Goal: Check status: Check status

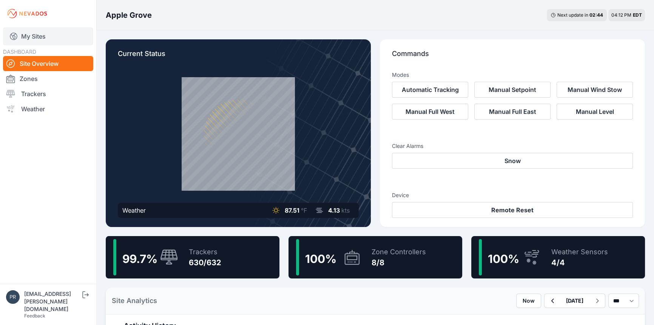
click at [53, 33] on link "My Sites" at bounding box center [48, 36] width 90 height 18
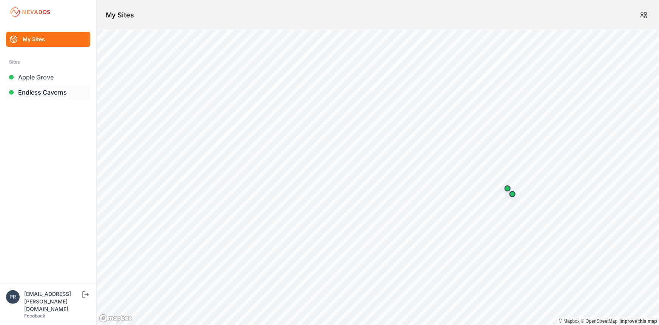
click at [31, 86] on link "Endless Caverns" at bounding box center [48, 92] width 84 height 15
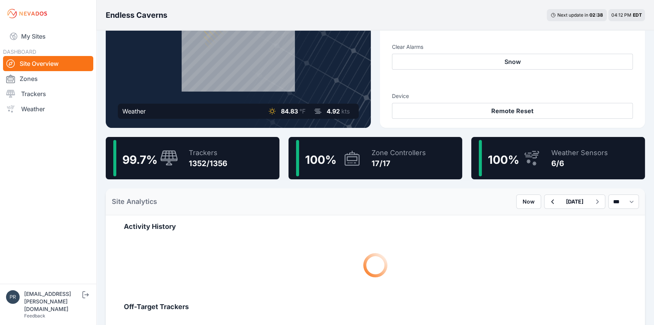
scroll to position [103, 0]
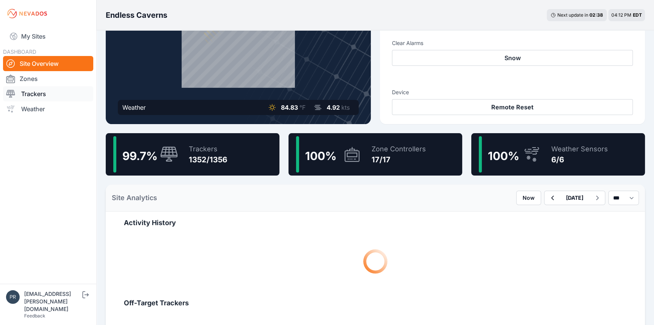
click at [64, 93] on link "Trackers" at bounding box center [48, 93] width 90 height 15
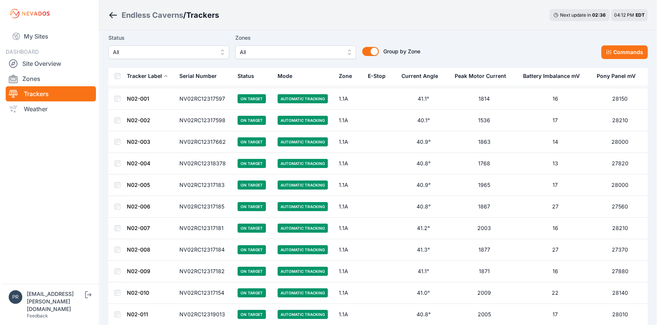
scroll to position [34, 0]
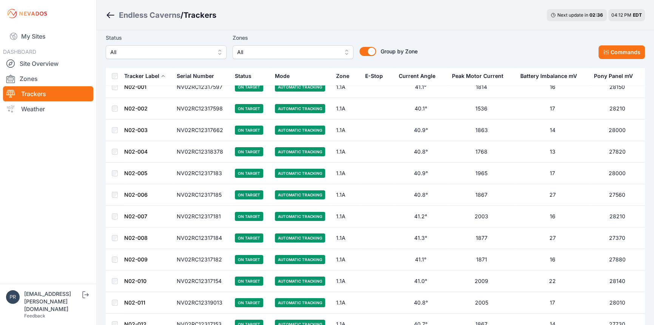
click at [136, 55] on span "All" at bounding box center [160, 52] width 101 height 9
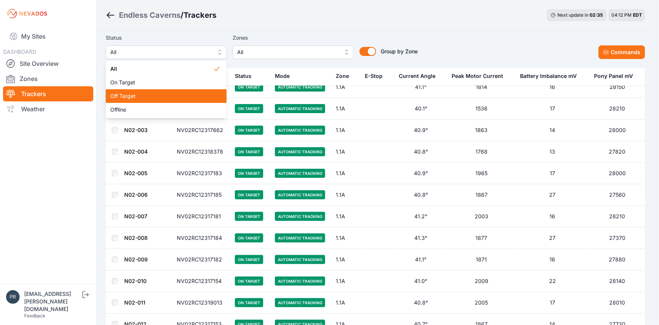
click at [138, 97] on span "Off Target" at bounding box center [161, 96] width 103 height 8
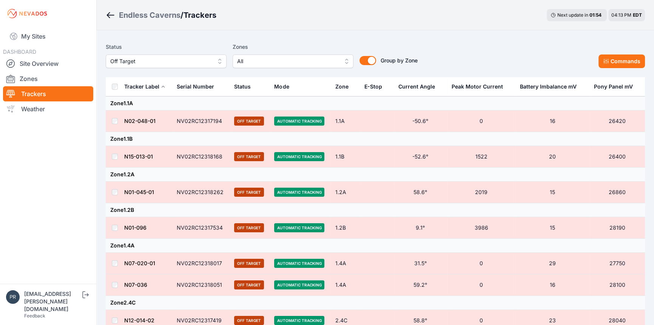
scroll to position [34, 0]
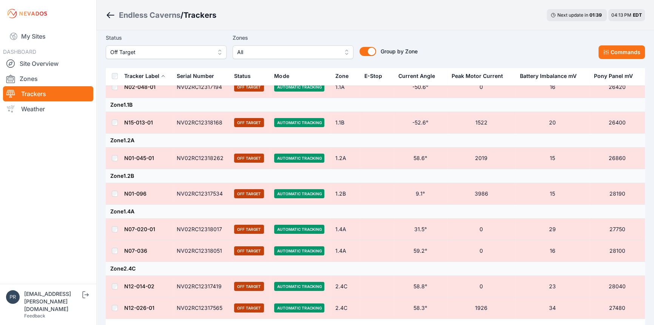
drag, startPoint x: 244, startPoint y: 140, endPoint x: 246, endPoint y: 133, distance: 7.6
click at [245, 138] on td "Zone 1.2A" at bounding box center [375, 140] width 539 height 14
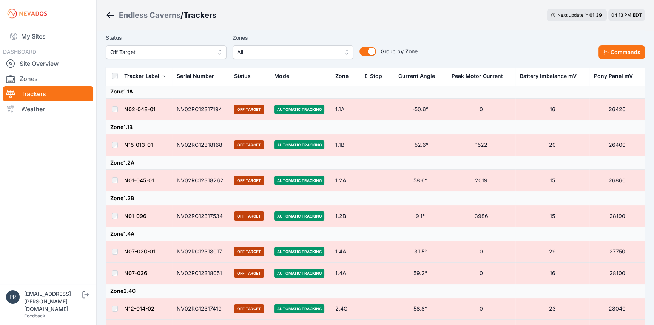
scroll to position [0, 0]
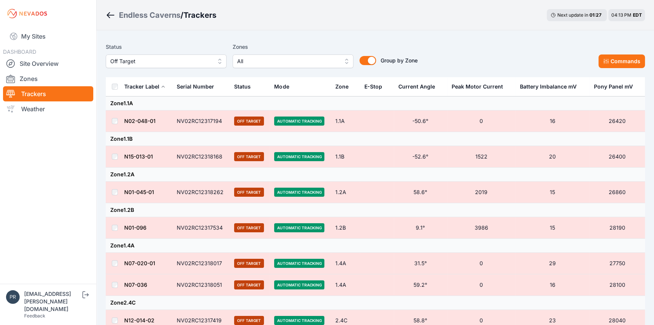
click at [160, 140] on td "Zone 1.1B" at bounding box center [375, 139] width 539 height 14
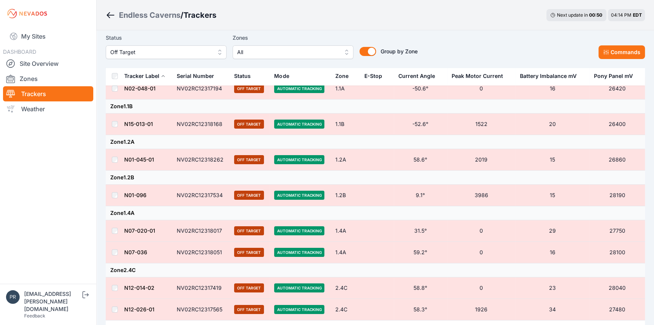
scroll to position [34, 0]
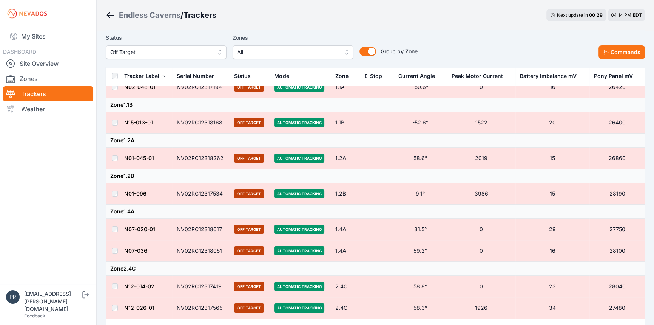
click at [185, 262] on td "Zone 2.4C" at bounding box center [375, 268] width 539 height 14
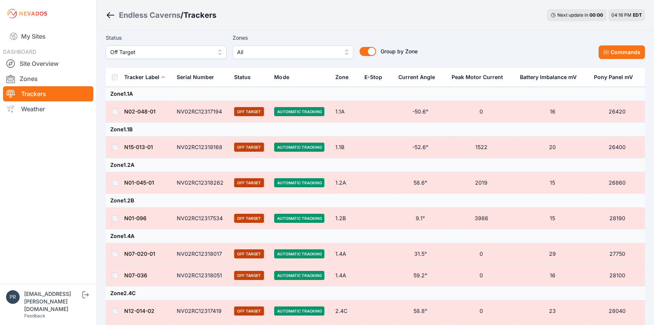
scroll to position [0, 0]
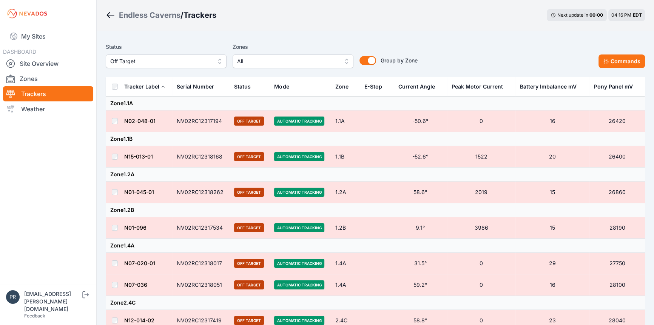
click at [128, 86] on div "Tracker Label" at bounding box center [141, 87] width 35 height 8
click at [630, 64] on button "Commands" at bounding box center [622, 61] width 46 height 14
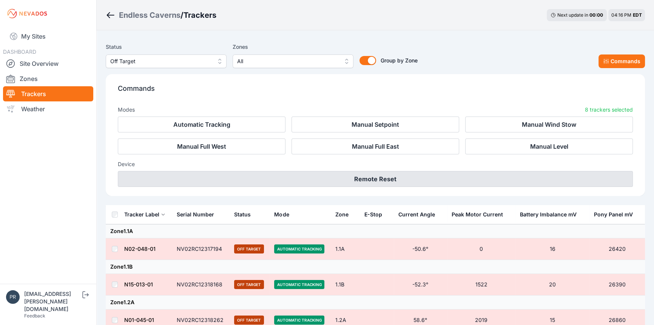
click at [450, 177] on button "Remote Reset" at bounding box center [375, 179] width 515 height 16
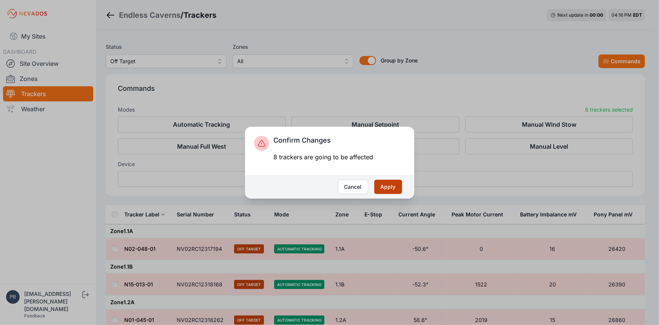
click at [388, 188] on button "Apply" at bounding box center [388, 186] width 28 height 14
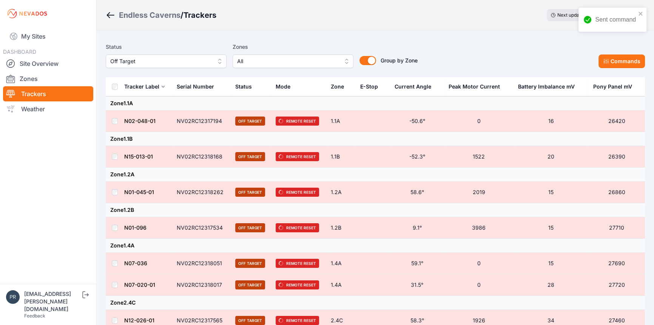
click at [130, 64] on span "Off Target" at bounding box center [160, 61] width 101 height 9
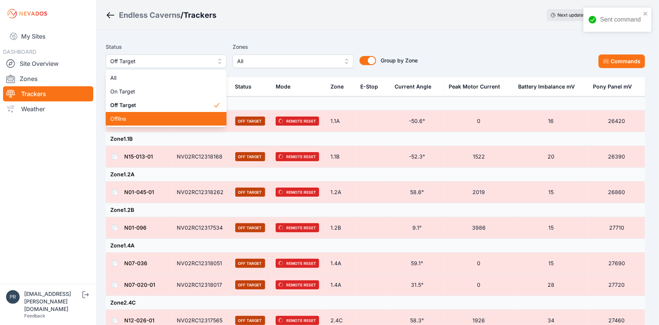
click at [138, 119] on span "Offline" at bounding box center [161, 119] width 103 height 8
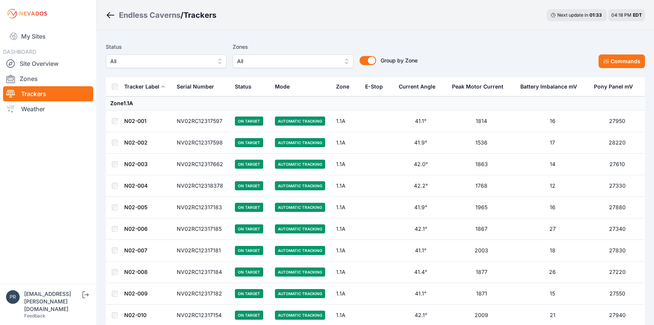
drag, startPoint x: 193, startPoint y: 56, endPoint x: 190, endPoint y: 60, distance: 5.4
click at [193, 56] on button "All" at bounding box center [166, 61] width 121 height 14
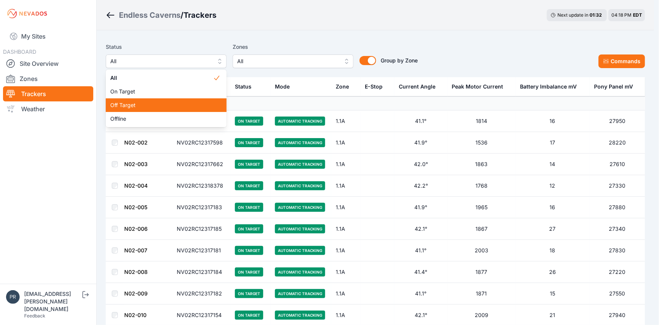
click at [158, 104] on span "Off Target" at bounding box center [161, 105] width 103 height 8
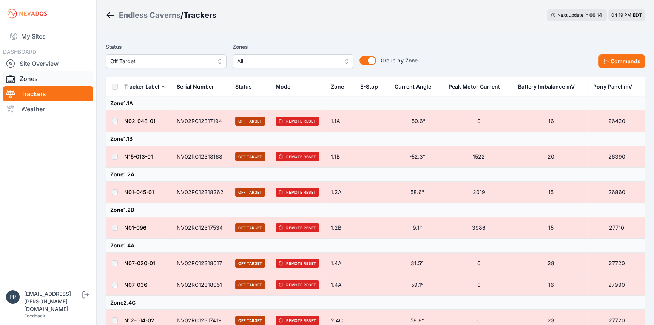
click at [28, 77] on link "Zones" at bounding box center [48, 78] width 90 height 15
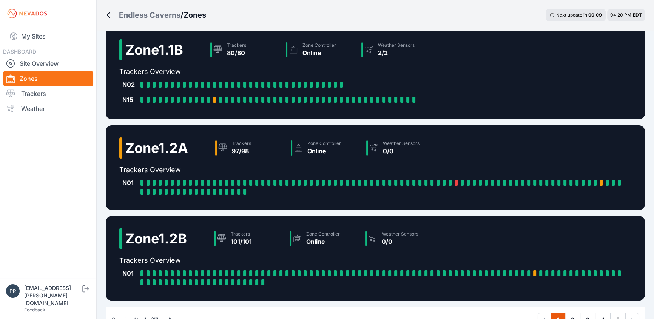
scroll to position [154, 0]
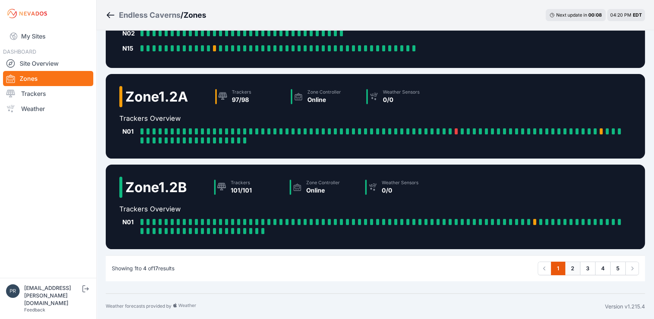
click at [571, 264] on link "2" at bounding box center [572, 269] width 15 height 14
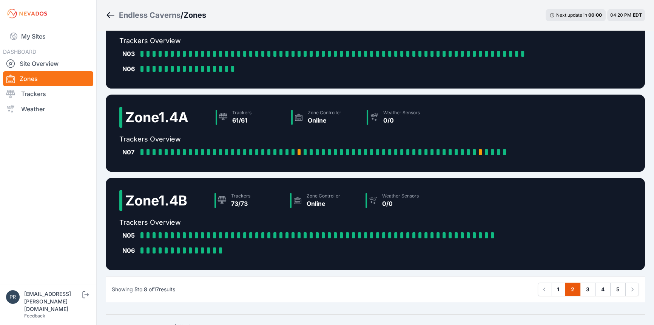
scroll to position [156, 0]
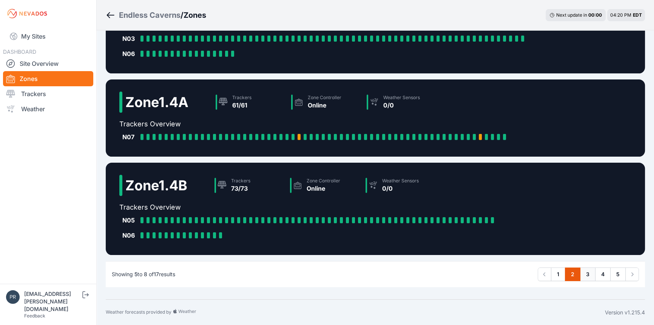
click at [586, 274] on link "3" at bounding box center [587, 274] width 15 height 14
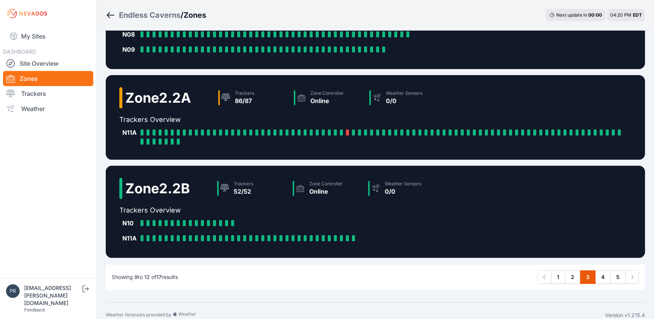
scroll to position [162, 0]
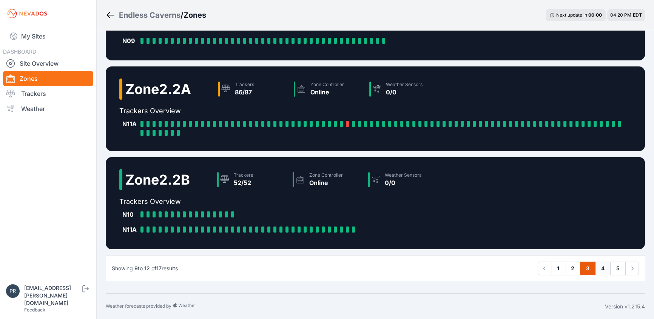
click at [600, 268] on link "4" at bounding box center [602, 269] width 15 height 14
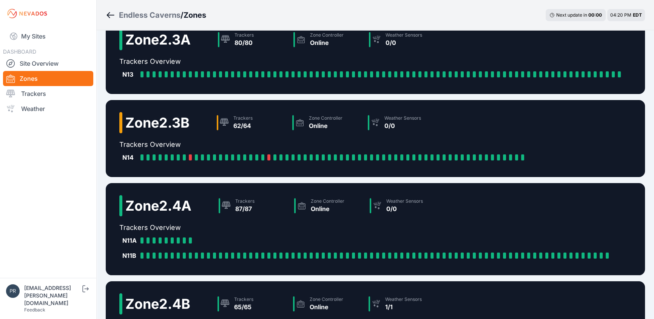
scroll to position [34, 0]
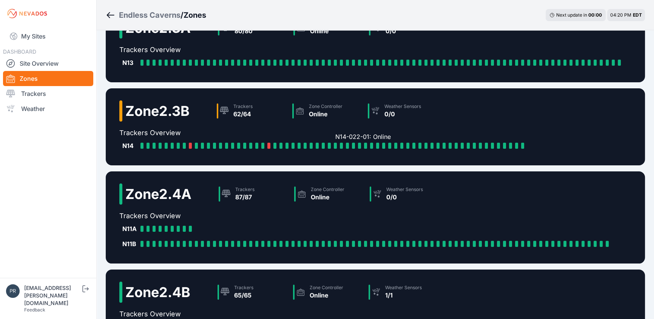
click at [336, 144] on div at bounding box center [335, 146] width 3 height 6
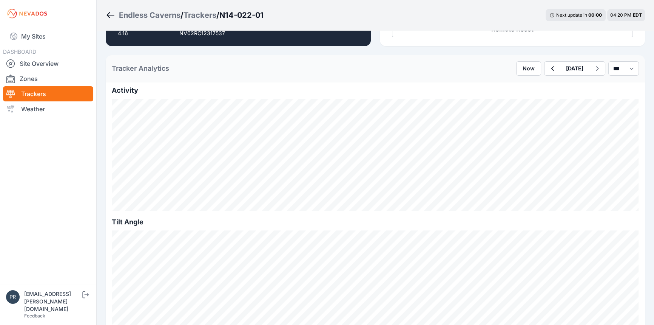
scroll to position [172, 0]
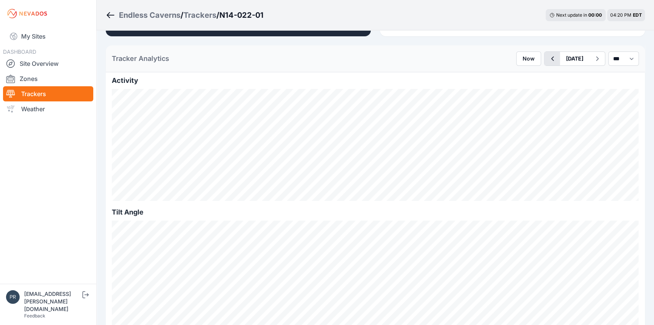
click at [548, 62] on icon "button" at bounding box center [552, 58] width 9 height 9
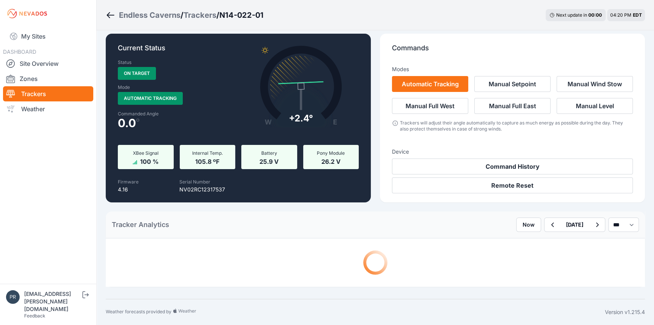
scroll to position [172, 0]
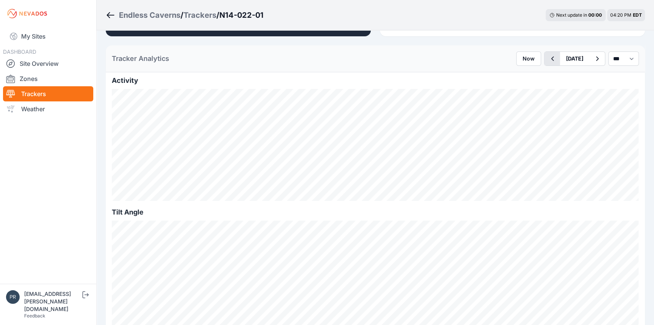
click at [548, 62] on icon "button" at bounding box center [552, 58] width 9 height 9
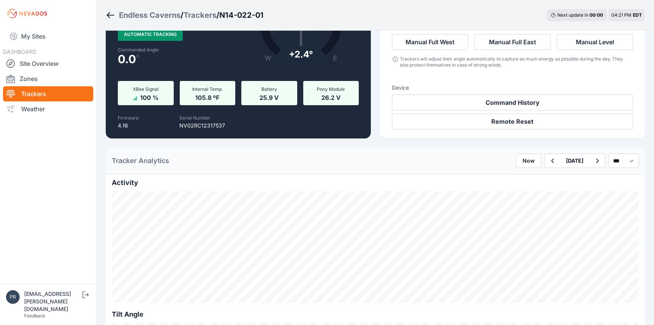
scroll to position [68, 0]
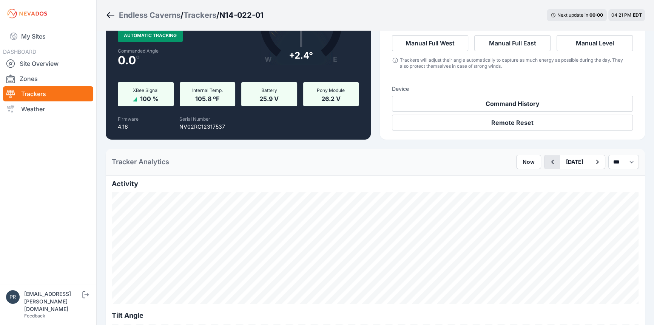
click at [548, 161] on icon "button" at bounding box center [552, 161] width 9 height 9
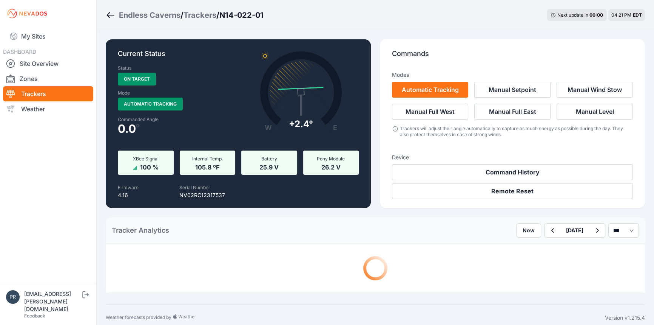
scroll to position [6, 0]
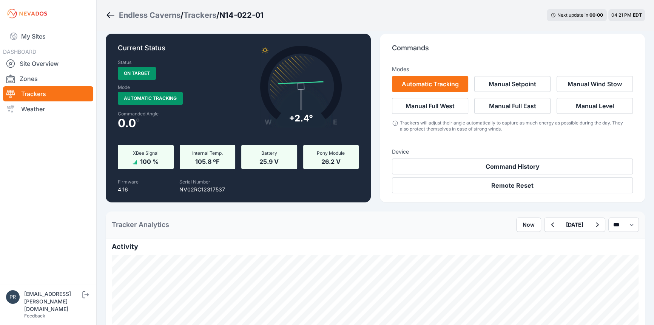
click at [38, 90] on link "Trackers" at bounding box center [48, 93] width 90 height 15
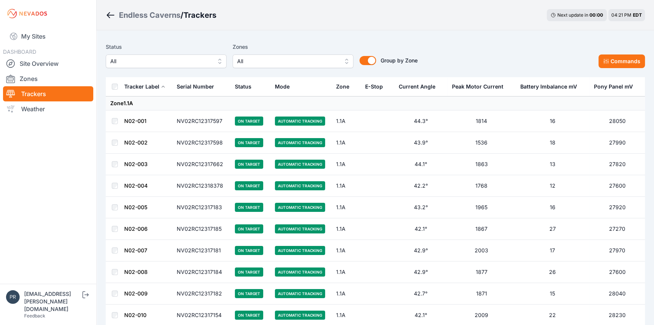
click at [188, 60] on span "All" at bounding box center [160, 61] width 101 height 9
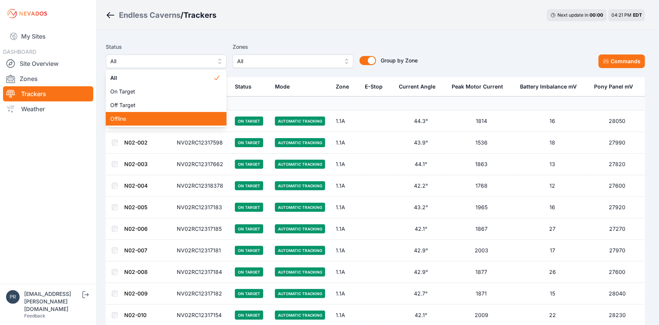
click at [163, 115] on span "Offline" at bounding box center [161, 119] width 103 height 8
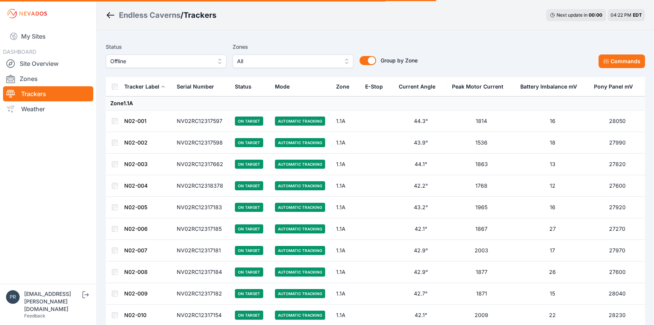
click at [168, 61] on span "Offline" at bounding box center [160, 61] width 101 height 9
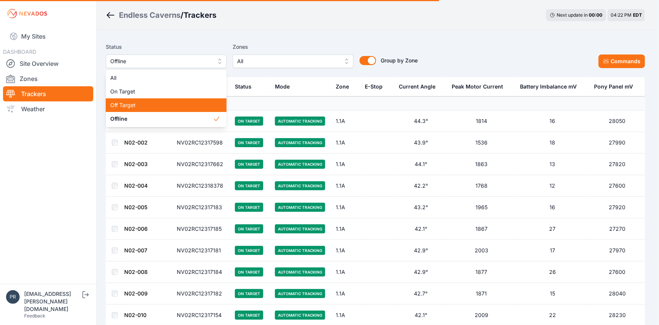
click at [153, 104] on span "Off Target" at bounding box center [161, 105] width 103 height 8
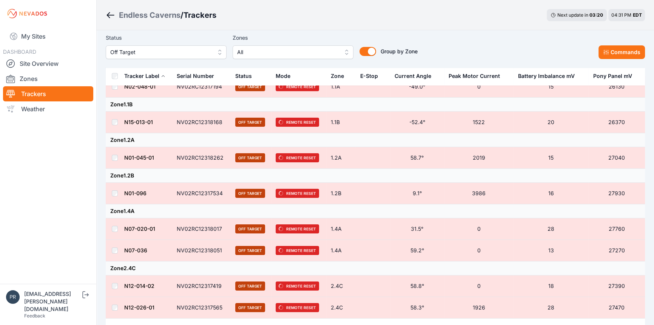
scroll to position [68, 0]
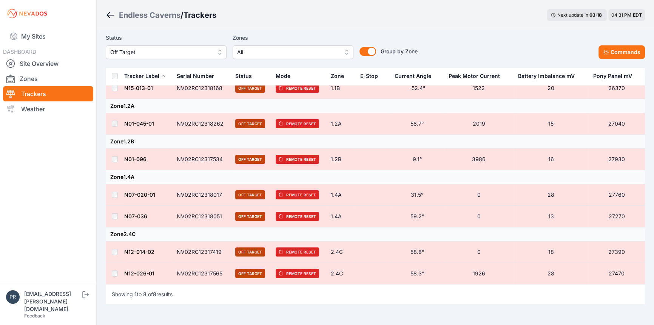
click at [180, 49] on span "Off Target" at bounding box center [160, 52] width 101 height 9
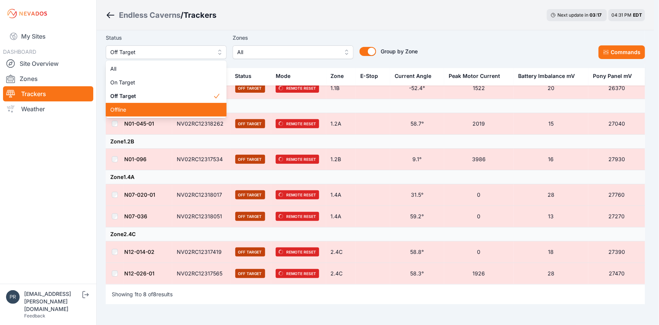
click at [143, 113] on span "Offline" at bounding box center [161, 110] width 103 height 8
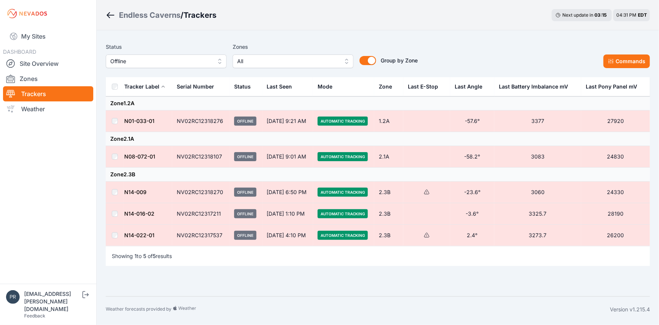
click at [446, 34] on div "Status Offline Zones All Group by Zone Group by Zone Commands Tracker Label Ser…" at bounding box center [378, 163] width 563 height 266
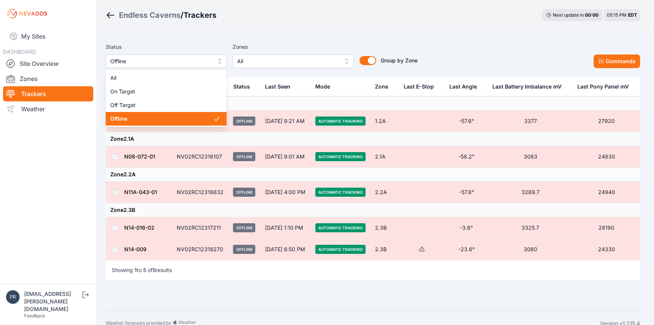
click at [134, 60] on span "Offline" at bounding box center [160, 61] width 101 height 9
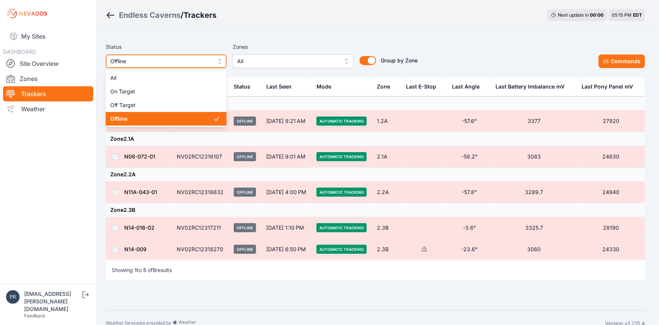
click at [134, 60] on span "Offline" at bounding box center [160, 61] width 101 height 9
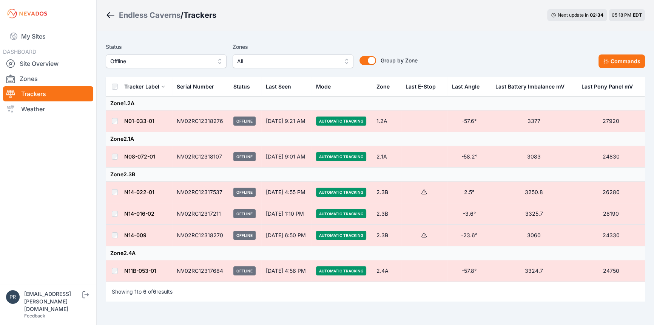
click at [111, 156] on td at bounding box center [115, 157] width 18 height 22
click at [115, 126] on td at bounding box center [115, 121] width 18 height 22
click at [187, 233] on td "NV02RC12318270" at bounding box center [200, 235] width 57 height 22
click at [143, 215] on link "N14-016-02" at bounding box center [139, 213] width 30 height 6
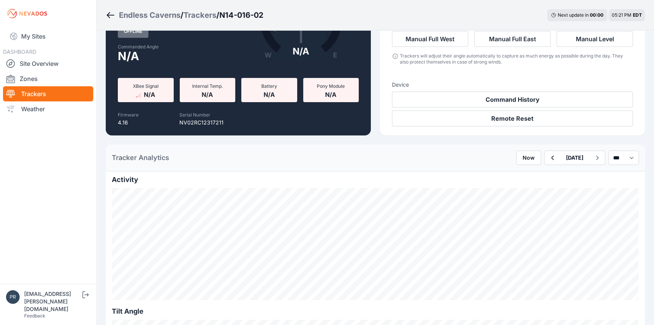
scroll to position [68, 0]
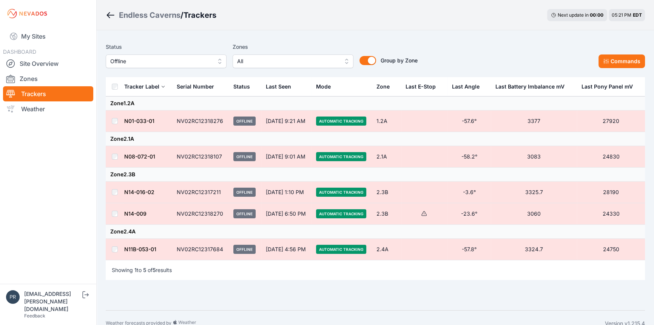
click at [150, 250] on link "N11B-053-01" at bounding box center [140, 249] width 32 height 6
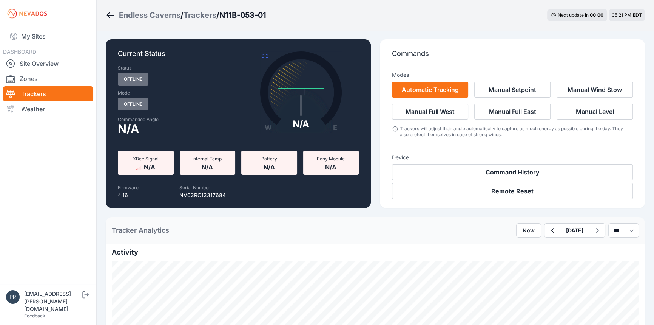
click at [44, 89] on link "Trackers" at bounding box center [48, 93] width 90 height 15
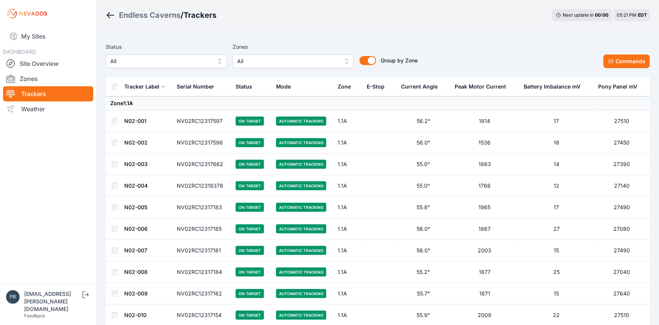
click at [177, 61] on span "All" at bounding box center [160, 61] width 101 height 9
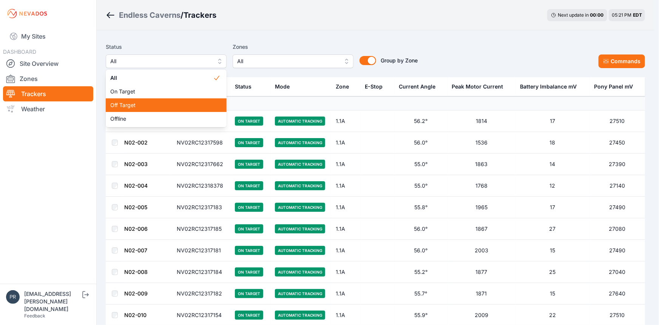
click at [164, 100] on div "Off Target" at bounding box center [166, 105] width 121 height 14
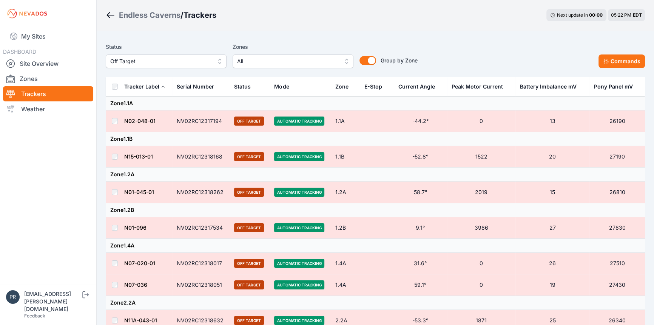
drag, startPoint x: 135, startPoint y: 281, endPoint x: 148, endPoint y: 232, distance: 51.0
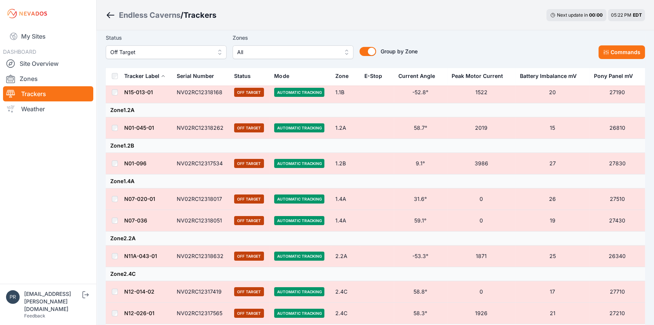
scroll to position [103, 0]
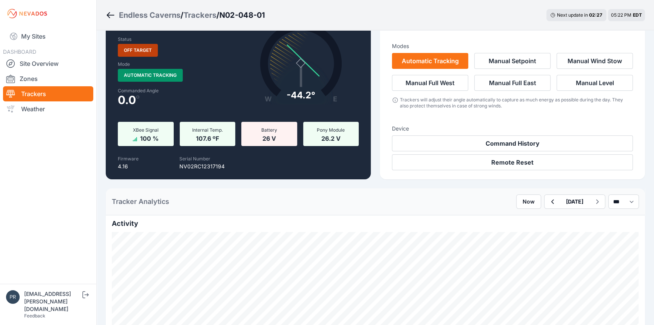
scroll to position [68, 0]
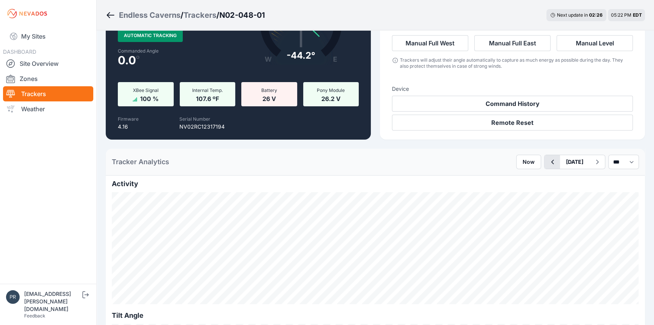
click at [548, 164] on icon "button" at bounding box center [552, 161] width 9 height 9
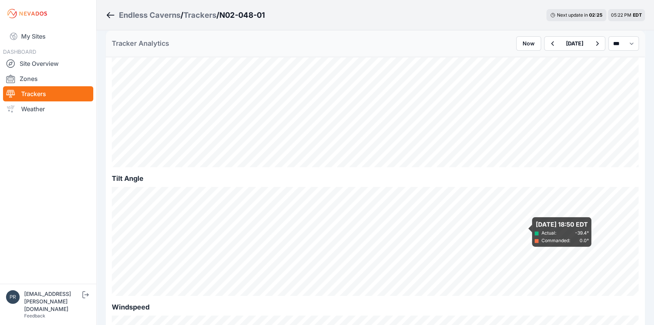
scroll to position [137, 0]
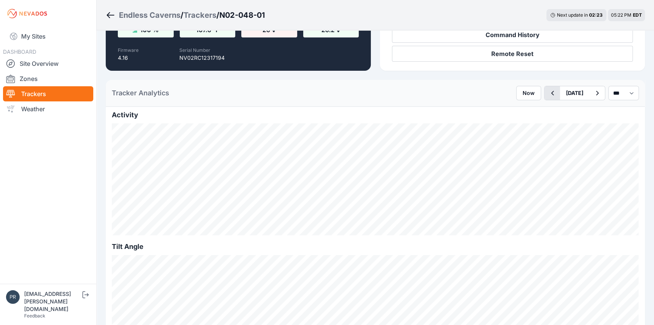
click at [546, 94] on button "button" at bounding box center [552, 93] width 15 height 14
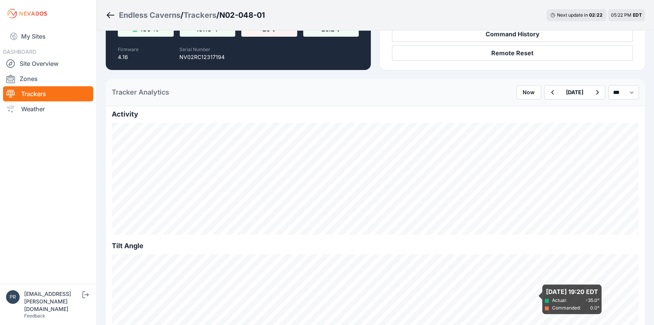
scroll to position [137, 0]
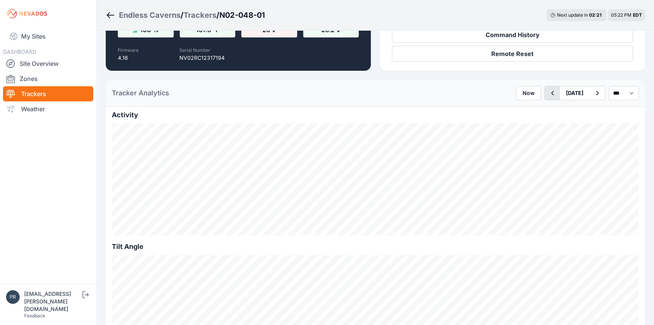
click at [548, 96] on icon "button" at bounding box center [552, 92] width 9 height 9
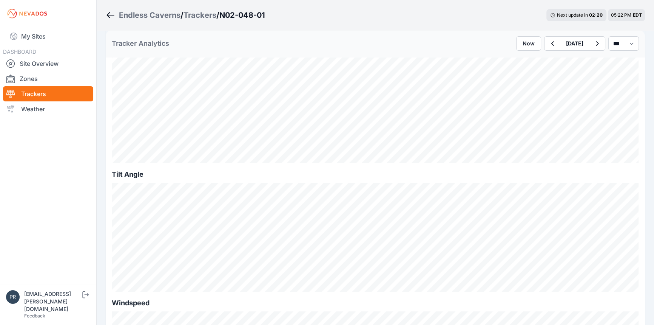
scroll to position [137, 0]
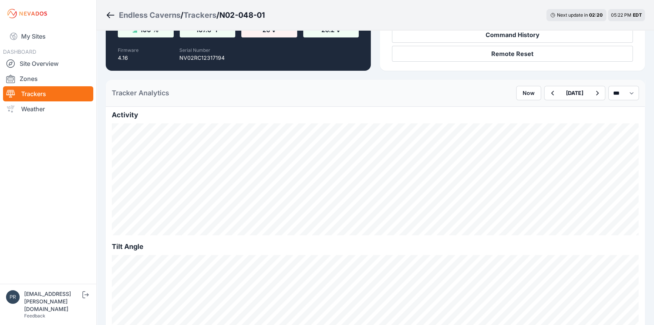
click at [527, 91] on div "Now August 09 *** **** *****" at bounding box center [577, 93] width 123 height 14
click at [545, 92] on button "button" at bounding box center [552, 93] width 15 height 14
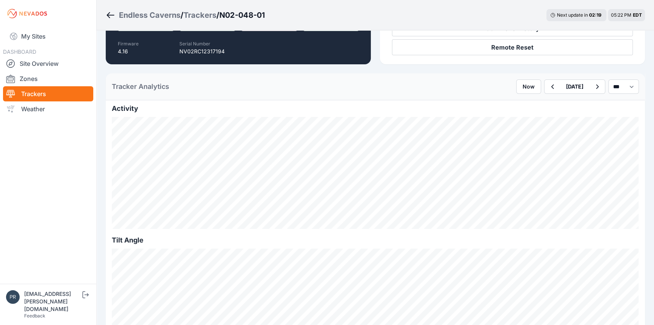
scroll to position [137, 0]
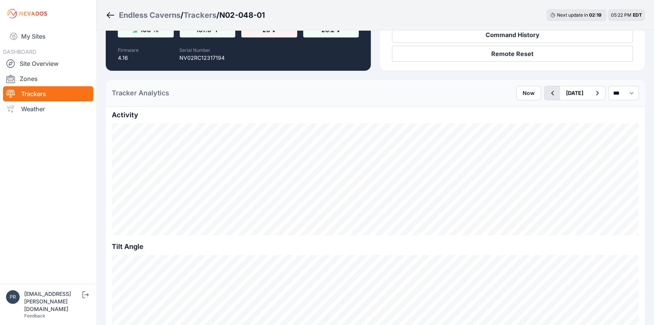
click at [548, 93] on icon "button" at bounding box center [552, 92] width 9 height 9
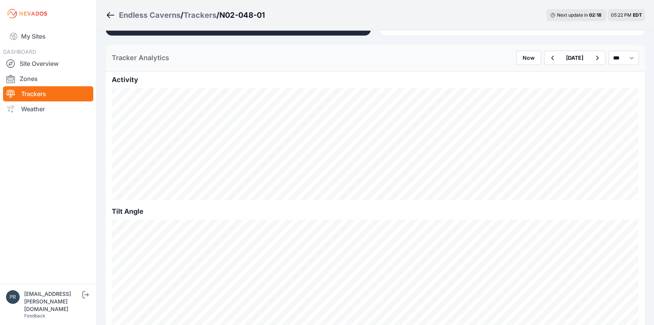
scroll to position [172, 0]
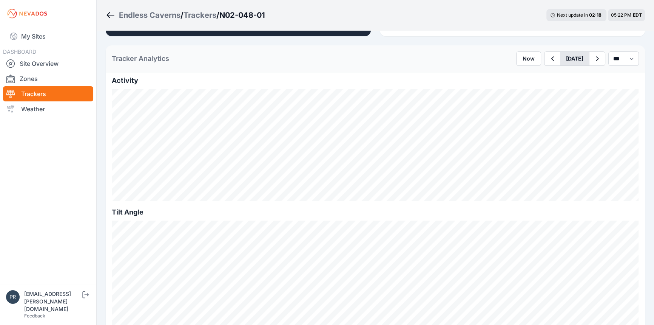
click at [560, 61] on button "August 07" at bounding box center [574, 59] width 29 height 14
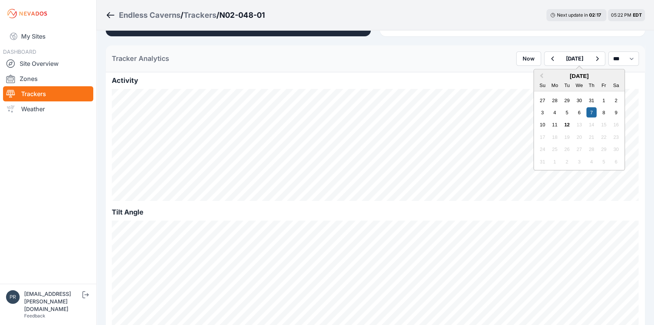
click at [545, 111] on div "3 4 5 6 7 8 9" at bounding box center [579, 112] width 86 height 12
click at [550, 111] on div "4" at bounding box center [555, 112] width 10 height 10
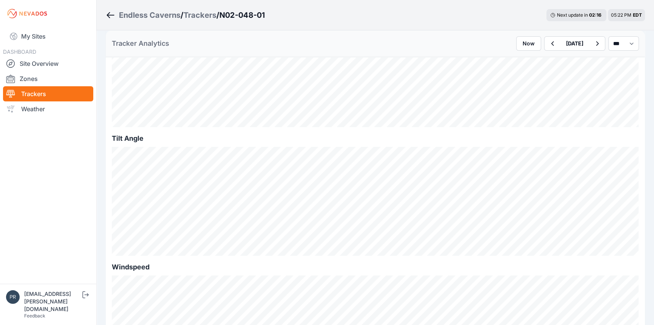
scroll to position [137, 0]
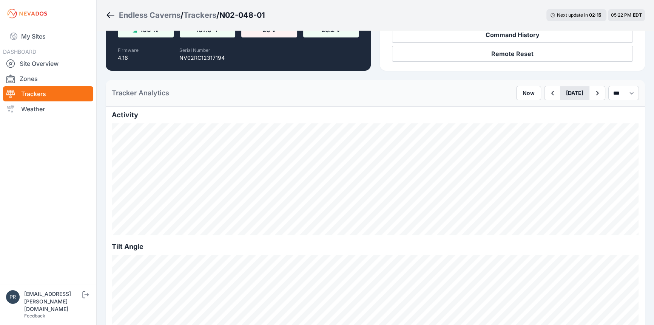
click at [560, 97] on button "August 04" at bounding box center [574, 93] width 29 height 14
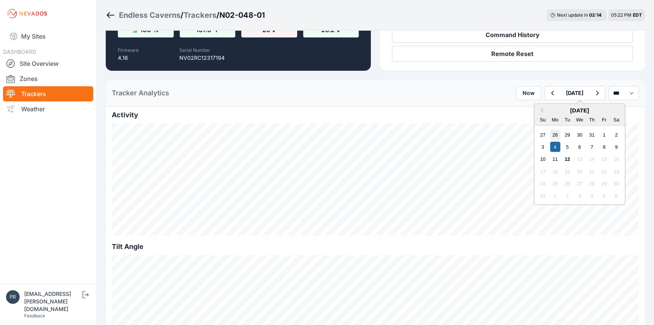
click at [550, 134] on div "28" at bounding box center [555, 134] width 10 height 10
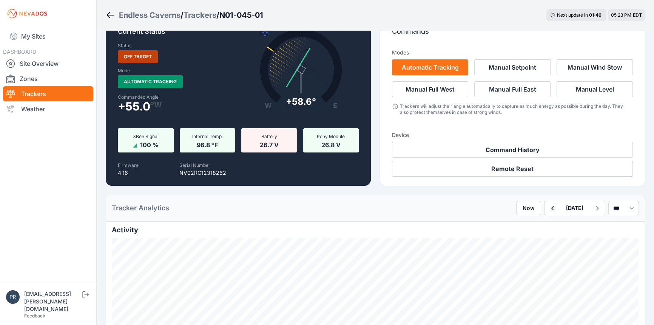
scroll to position [34, 0]
